Goal: Register for event/course

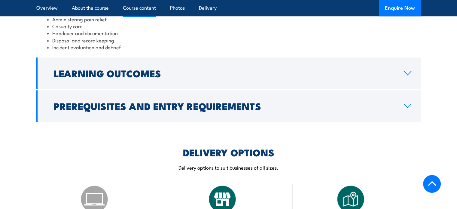
scroll to position [601, 0]
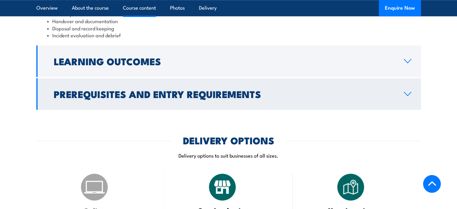
click at [219, 98] on h2 "Prerequisites and Entry Requirements" at bounding box center [224, 94] width 341 height 8
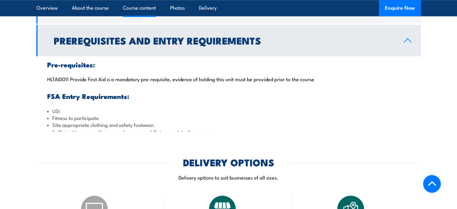
scroll to position [589, 0]
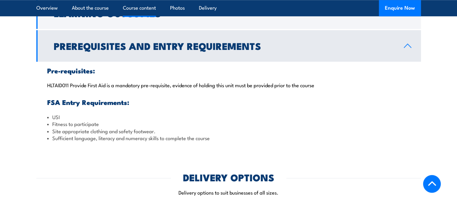
drag, startPoint x: 219, startPoint y: 100, endPoint x: 200, endPoint y: 106, distance: 19.9
click at [200, 106] on div "Pre-requisites: HLTAID011 Provide First Aid is a mandatory pre-requisite, evide…" at bounding box center [228, 104] width 385 height 85
click at [217, 42] on h2 "Prerequisites and Entry Requirements" at bounding box center [224, 46] width 341 height 8
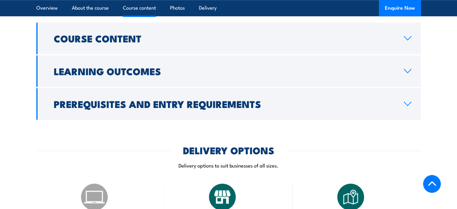
scroll to position [680, 0]
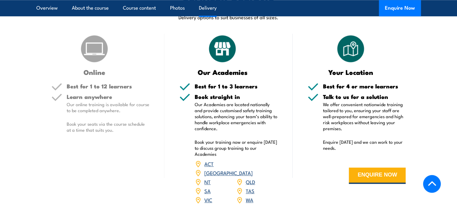
click at [74, 108] on p "Our online training is available for course to be completed anywhere." at bounding box center [108, 107] width 83 height 12
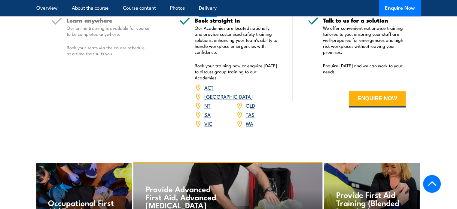
scroll to position [770, 0]
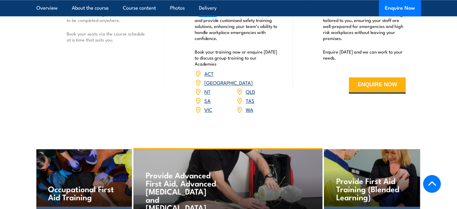
click at [208, 106] on link "VIC" at bounding box center [208, 109] width 8 height 7
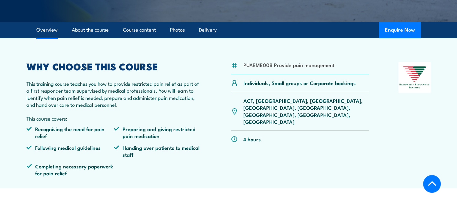
scroll to position [180, 0]
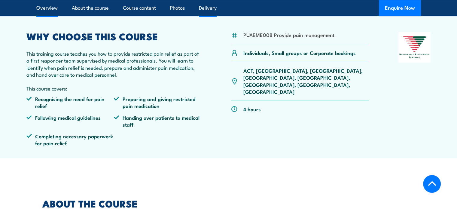
click at [207, 9] on link "Delivery" at bounding box center [208, 8] width 18 height 16
